Goal: Task Accomplishment & Management: Manage account settings

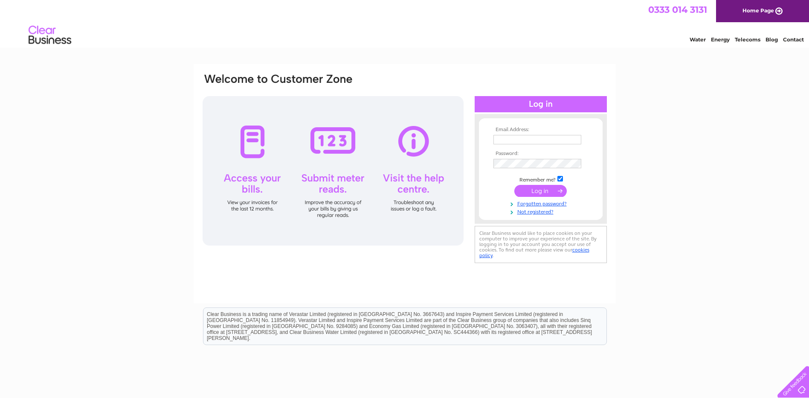
type input "m.s.sewing@btconnect.com"
click at [539, 192] on input "submit" at bounding box center [541, 191] width 52 height 12
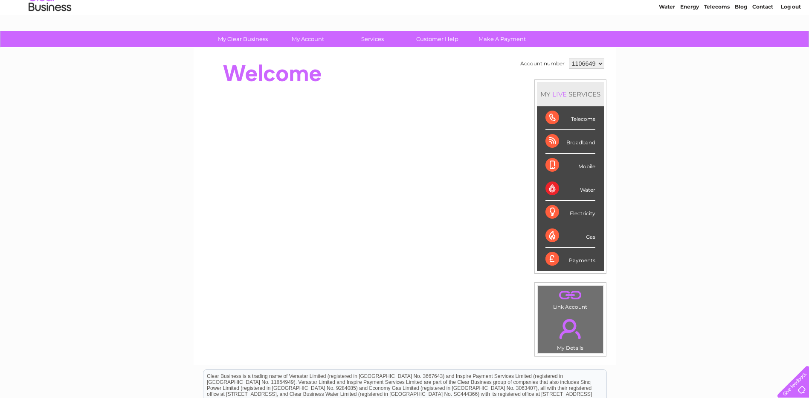
scroll to position [43, 0]
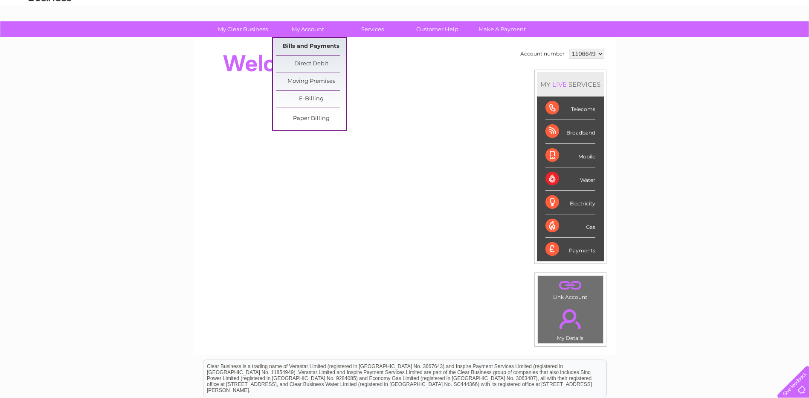
click at [310, 46] on link "Bills and Payments" at bounding box center [311, 46] width 70 height 17
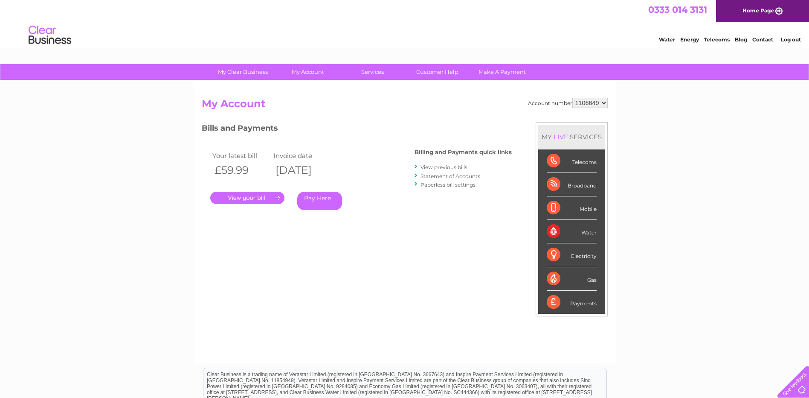
click at [234, 197] on link "." at bounding box center [247, 198] width 74 height 12
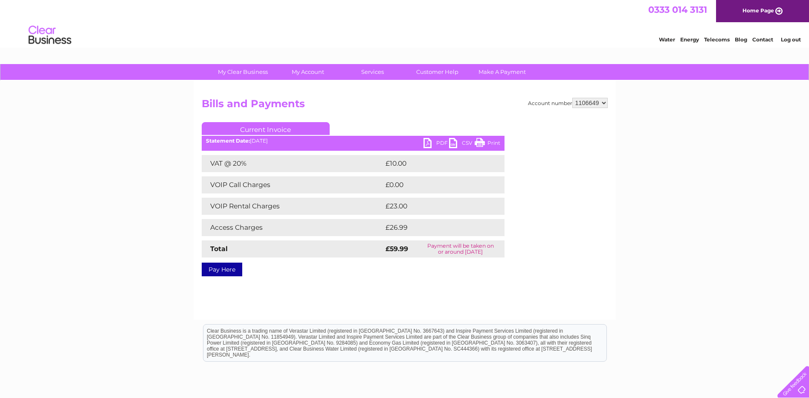
drag, startPoint x: 492, startPoint y: 139, endPoint x: 116, endPoint y: 31, distance: 391.5
click at [492, 139] on link "Print" at bounding box center [488, 144] width 26 height 12
click at [436, 144] on link "PDF" at bounding box center [437, 144] width 26 height 12
